Goal: Information Seeking & Learning: Learn about a topic

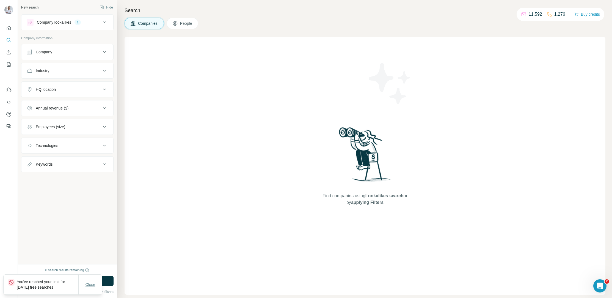
click at [89, 281] on button "Close" at bounding box center [91, 284] width 18 height 10
click at [58, 289] on button "Save search" at bounding box center [62, 292] width 28 height 6
click at [62, 283] on div "View my saved searches" at bounding box center [77, 282] width 58 height 11
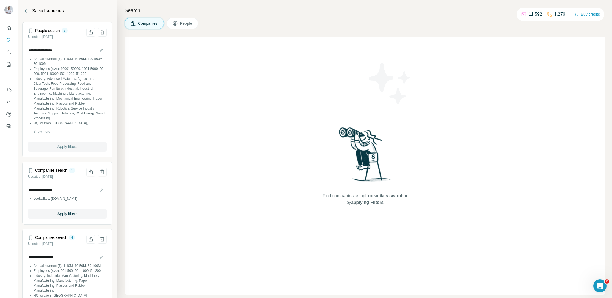
click at [69, 149] on span "Apply filters" at bounding box center [67, 147] width 20 height 6
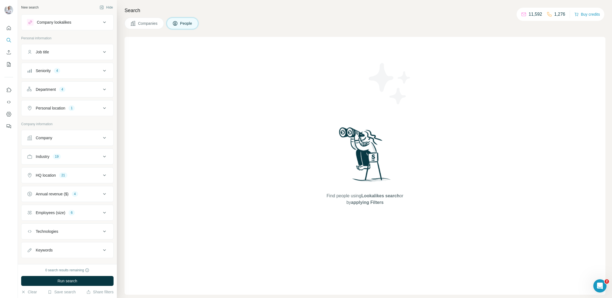
click at [78, 85] on button "Department 4" at bounding box center [67, 89] width 92 height 13
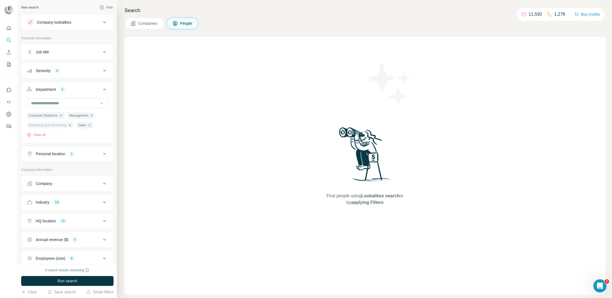
click at [72, 126] on icon "button" at bounding box center [70, 125] width 4 height 4
click at [65, 103] on input at bounding box center [65, 103] width 68 height 6
type input "*"
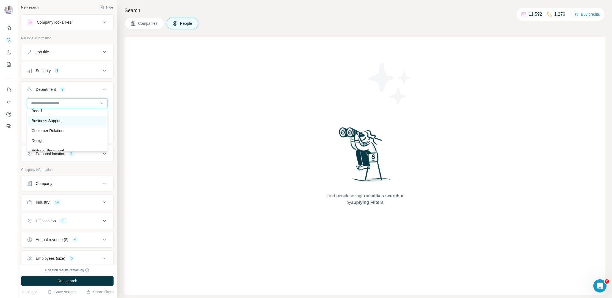
scroll to position [16, 0]
click at [70, 118] on div "Business Support" at bounding box center [68, 119] width 72 height 6
click at [78, 99] on div at bounding box center [65, 102] width 68 height 9
click at [43, 112] on p "Operations" at bounding box center [41, 114] width 19 height 6
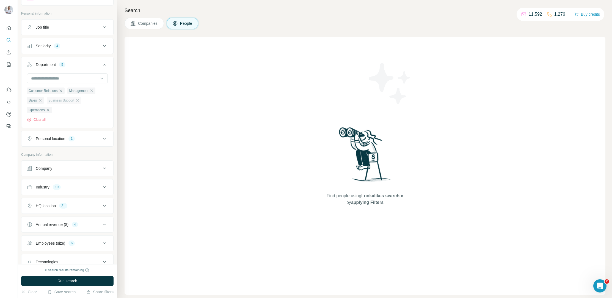
scroll to position [25, 0]
click at [67, 78] on input at bounding box center [65, 78] width 68 height 6
click at [73, 105] on div "Sales" at bounding box center [67, 109] width 78 height 10
click at [67, 76] on div "Sales" at bounding box center [65, 78] width 68 height 6
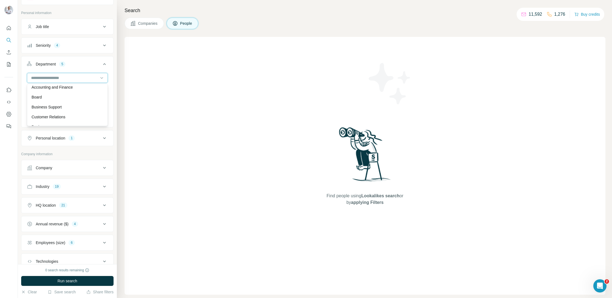
scroll to position [5, 0]
click at [61, 115] on p "Customer Relations" at bounding box center [49, 115] width 34 height 6
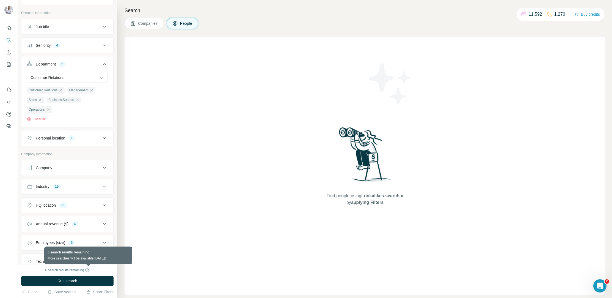
click at [89, 270] on icon at bounding box center [87, 270] width 4 height 4
click at [93, 244] on div "Employees (size) 6" at bounding box center [64, 243] width 74 height 6
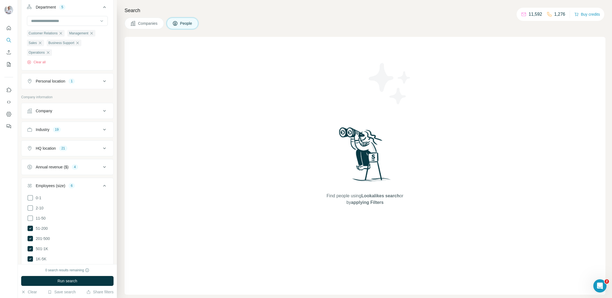
scroll to position [84, 0]
click at [31, 218] on icon at bounding box center [30, 216] width 7 height 7
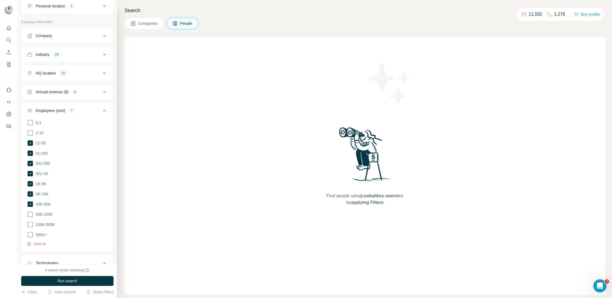
scroll to position [170, 0]
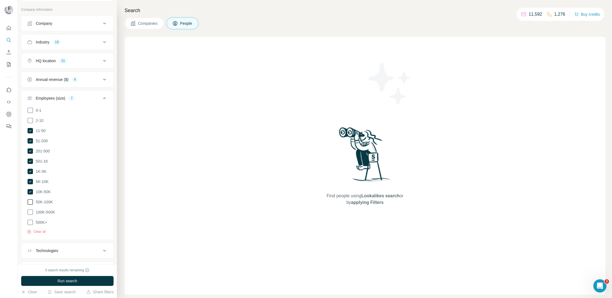
click at [31, 200] on icon at bounding box center [30, 202] width 7 height 7
click at [29, 203] on icon at bounding box center [31, 202] width 6 height 6
click at [31, 192] on icon at bounding box center [31, 192] width 6 height 6
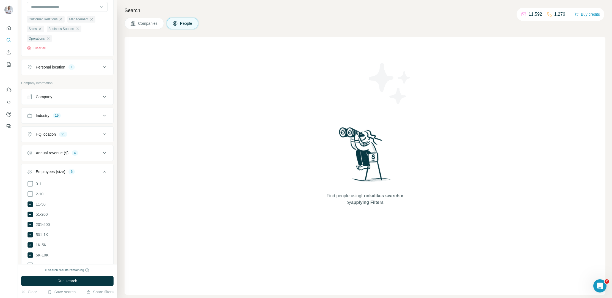
scroll to position [92, 0]
click at [93, 158] on div "Annual revenue ($) 4" at bounding box center [64, 158] width 74 height 6
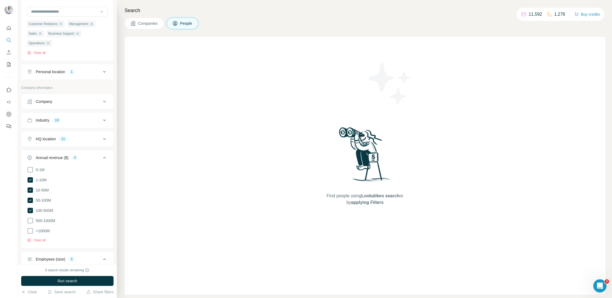
click at [90, 154] on button "Annual revenue ($) 4" at bounding box center [67, 158] width 92 height 15
click at [91, 141] on button "HQ location 21" at bounding box center [67, 138] width 92 height 13
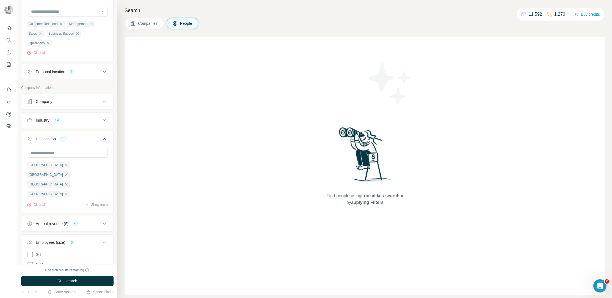
click at [95, 163] on ul "[GEOGRAPHIC_DATA] [GEOGRAPHIC_DATA] [GEOGRAPHIC_DATA] [GEOGRAPHIC_DATA] [GEOGRA…" at bounding box center [67, 179] width 81 height 37
click at [63, 292] on button "Save search" at bounding box center [62, 292] width 28 height 6
click at [66, 270] on div "Save search" at bounding box center [77, 271] width 58 height 11
click at [66, 291] on button "Save search" at bounding box center [62, 292] width 28 height 6
click at [220, 225] on div "Find people using Lookalikes search or by applying Filters" at bounding box center [365, 166] width 481 height 258
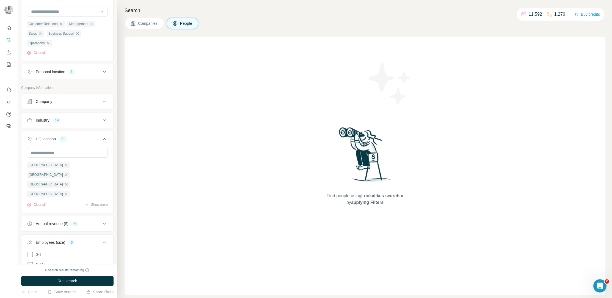
scroll to position [0, 0]
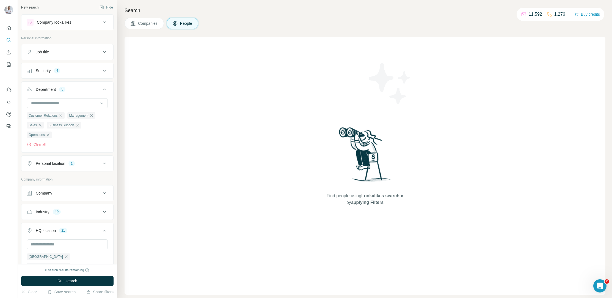
click at [70, 209] on div "Industry 19" at bounding box center [64, 212] width 74 height 6
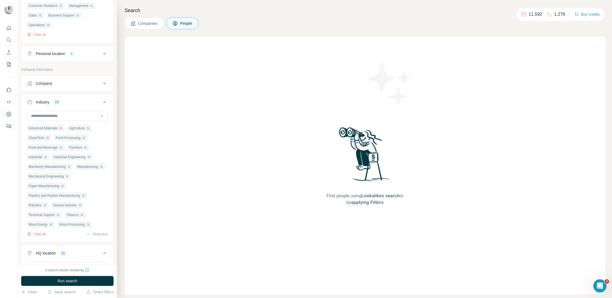
scroll to position [117, 0]
